Goal: Communication & Community: Share content

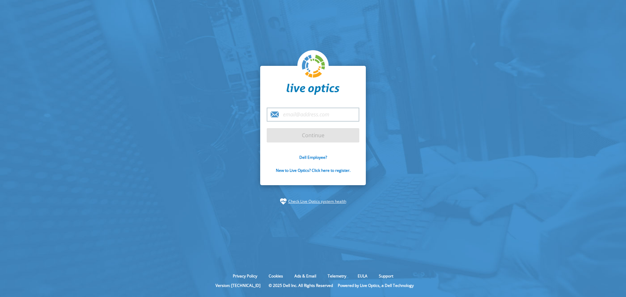
click at [322, 115] on input "email" at bounding box center [313, 115] width 93 height 14
type input "[EMAIL_ADDRESS][DOMAIN_NAME]"
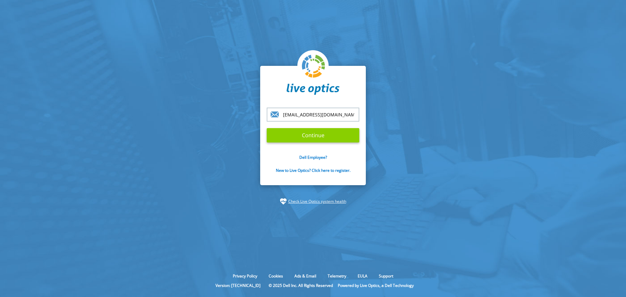
click at [299, 138] on input "Continue" at bounding box center [313, 135] width 93 height 14
click at [320, 137] on input "Continue" at bounding box center [313, 135] width 93 height 14
click at [307, 129] on input "Continue" at bounding box center [313, 135] width 93 height 14
click at [319, 140] on input "Continue" at bounding box center [313, 135] width 93 height 14
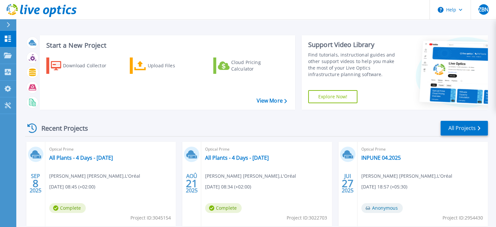
click at [112, 152] on div "Optical Prime All Plants - 4 Days - [DATE] [PERSON_NAME] [PERSON_NAME] , L'Oréa…" at bounding box center [110, 183] width 130 height 84
click at [7, 53] on icon at bounding box center [8, 55] width 8 height 6
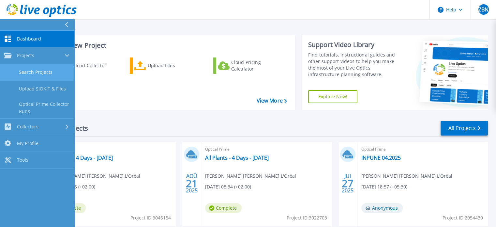
click at [34, 73] on link "Search Projects" at bounding box center [37, 72] width 74 height 17
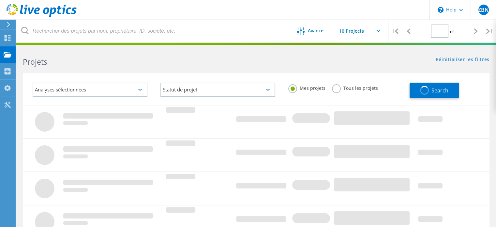
type input "1"
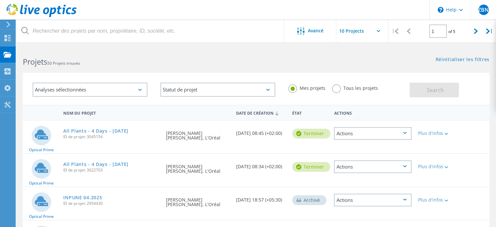
click at [375, 131] on div "Actions" at bounding box center [373, 133] width 78 height 13
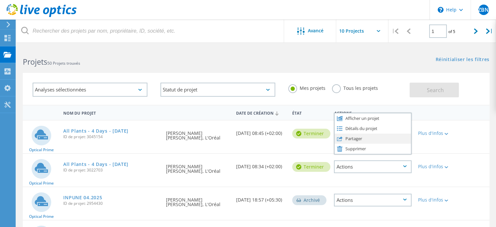
click at [368, 138] on div "Partager" at bounding box center [372, 138] width 76 height 10
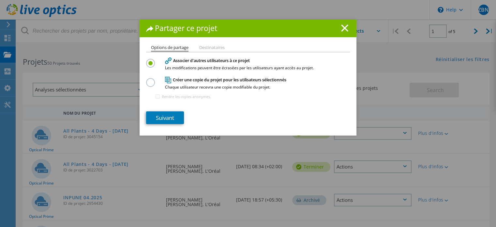
click at [166, 109] on section "Associer d'autres utilisateurs à ce projet Les modifications peuvent être écras…" at bounding box center [248, 90] width 204 height 67
click at [164, 115] on link "Suivant" at bounding box center [165, 117] width 38 height 13
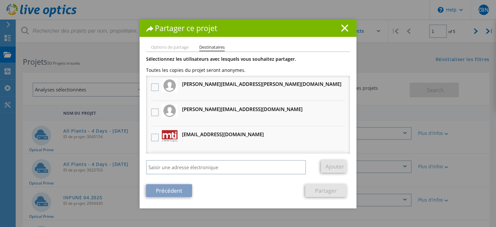
click at [193, 84] on h3 "eric.joly@loreal.com Recevra une copie anonyme" at bounding box center [261, 84] width 159 height 8
click at [195, 117] on li "guillaume.foujanet@loreal.com Recevra une copie anonyme" at bounding box center [248, 113] width 204 height 25
click at [142, 110] on div "Options de partage Destinataires Associer d'autres utilisateurs à ce projet Les…" at bounding box center [248, 126] width 217 height 163
click at [149, 112] on div at bounding box center [154, 113] width 11 height 14
click at [153, 113] on label at bounding box center [155, 112] width 9 height 8
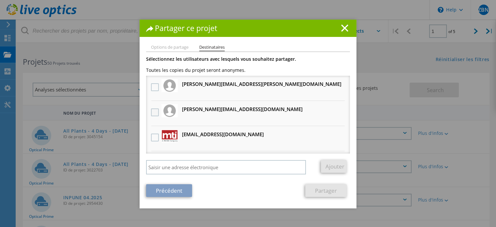
click at [0, 0] on input "checkbox" at bounding box center [0, 0] width 0 height 0
click at [151, 83] on label at bounding box center [155, 87] width 9 height 8
click at [0, 0] on input "checkbox" at bounding box center [0, 0] width 0 height 0
click at [151, 135] on label at bounding box center [155, 137] width 9 height 8
click at [0, 0] on input "checkbox" at bounding box center [0, 0] width 0 height 0
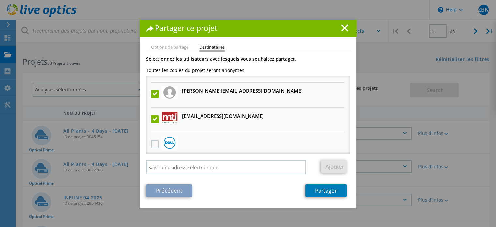
scroll to position [31, 0]
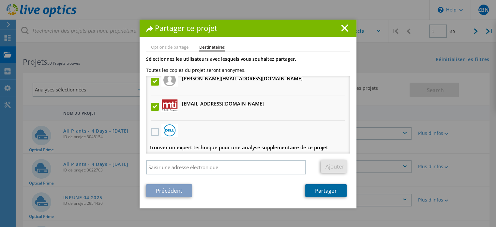
click at [332, 188] on link "Partager" at bounding box center [325, 190] width 41 height 13
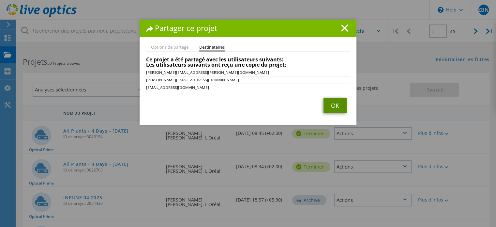
click at [331, 101] on link "OK" at bounding box center [334, 105] width 23 height 16
